Goal: Navigation & Orientation: Understand site structure

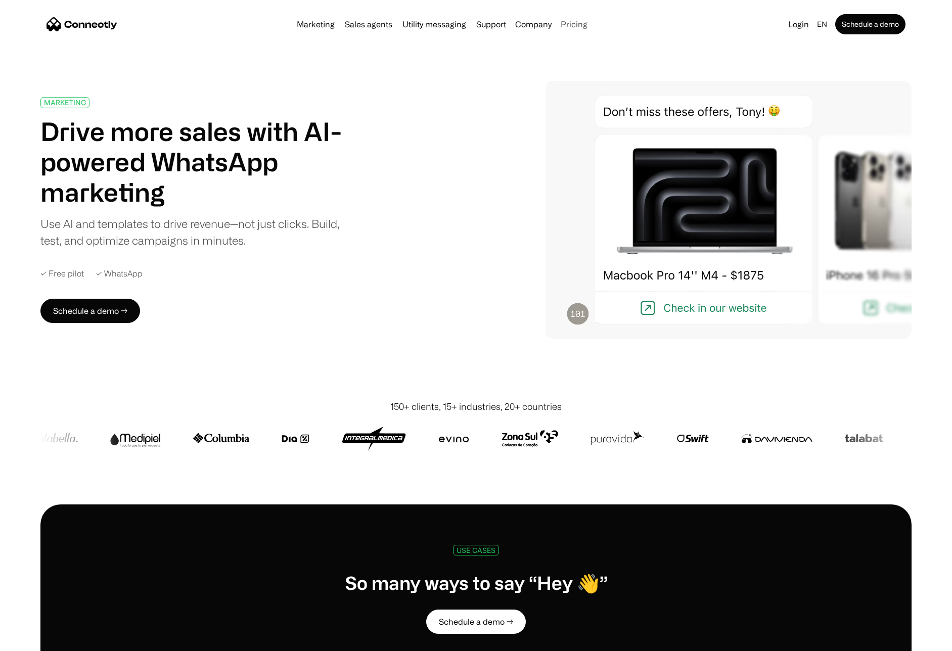
click at [581, 23] on link "Pricing" at bounding box center [574, 24] width 35 height 8
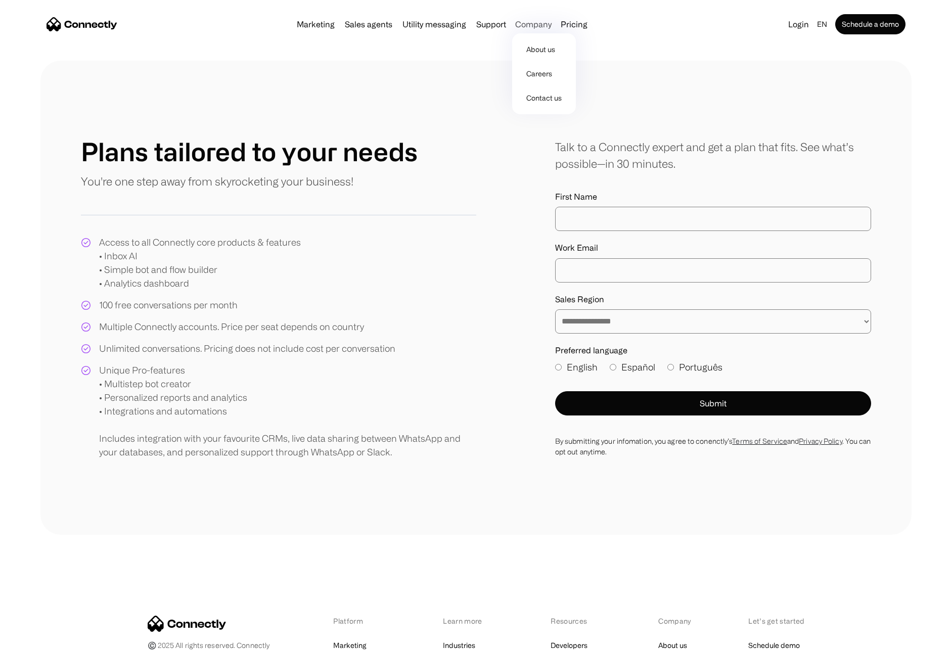
click at [538, 24] on div "Company" at bounding box center [533, 24] width 36 height 14
click at [533, 47] on link "About us" at bounding box center [544, 49] width 56 height 24
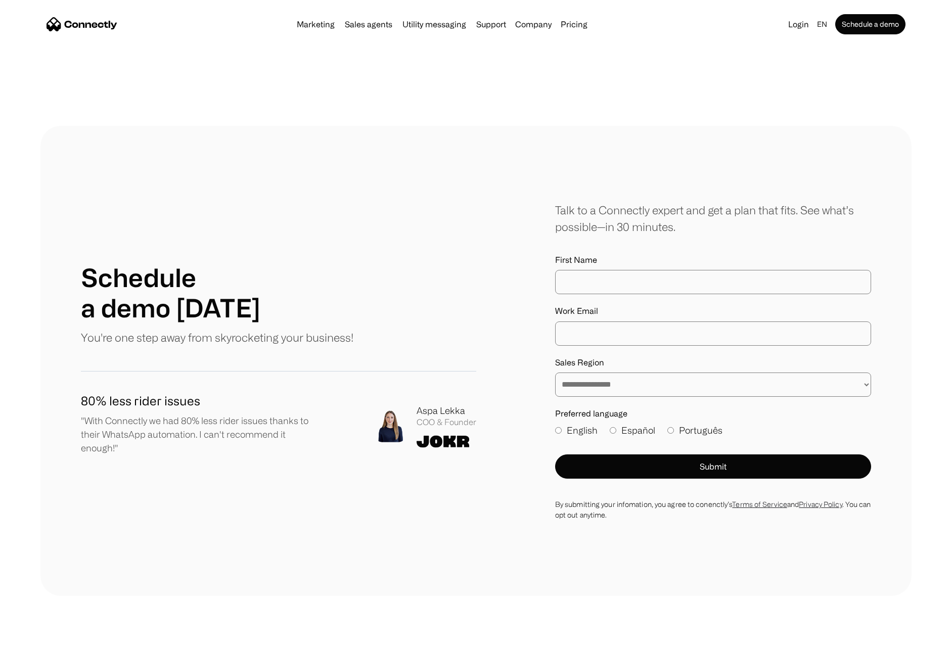
scroll to position [977, 0]
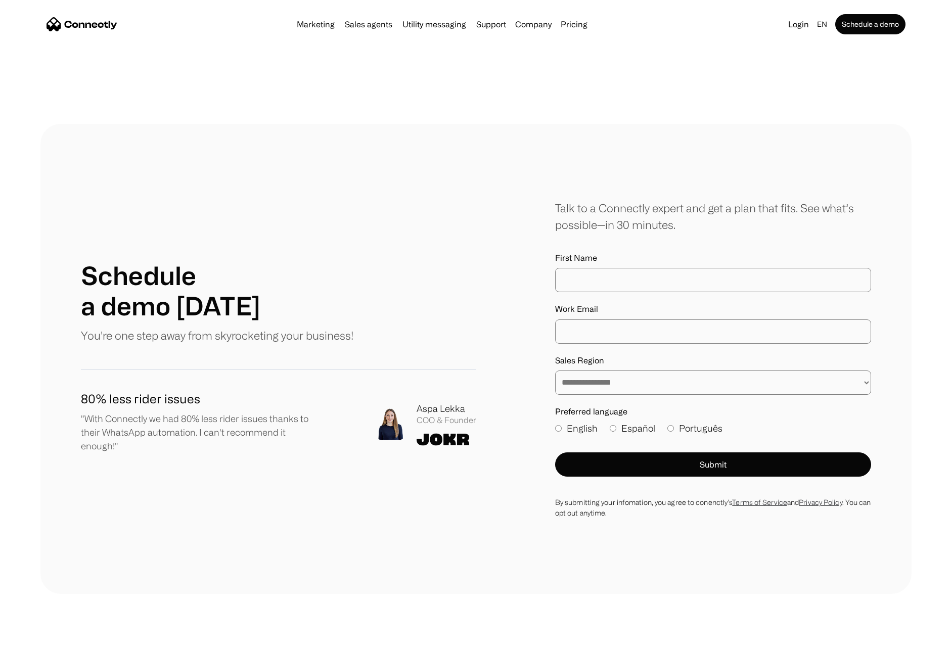
click at [446, 445] on div "80% less rider issues "With Connectly we had 80% less rider issues thanks to th…" at bounding box center [278, 424] width 395 height 68
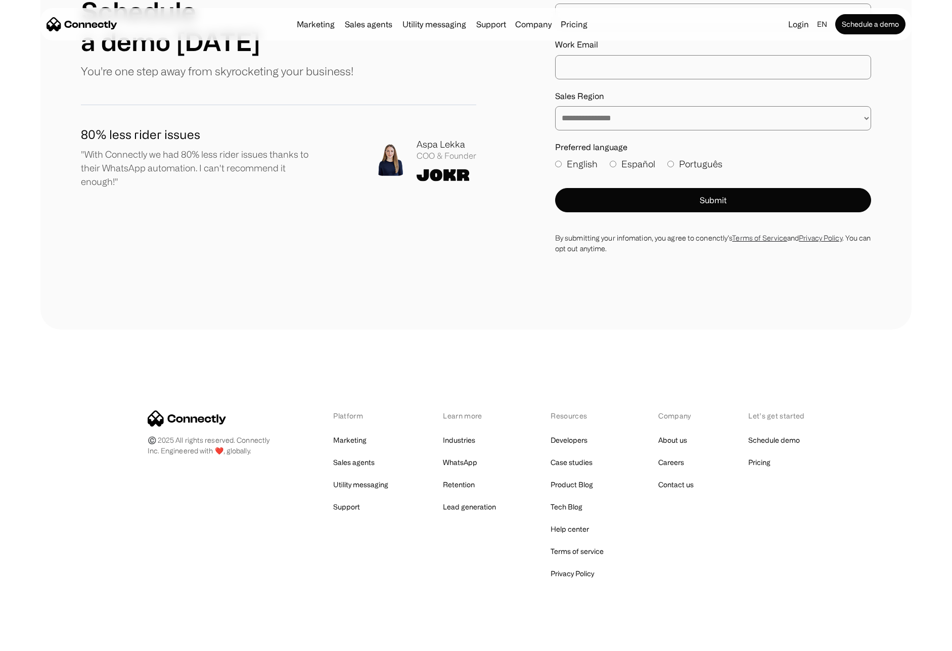
scroll to position [1252, 0]
